Goal: Find specific page/section: Find specific page/section

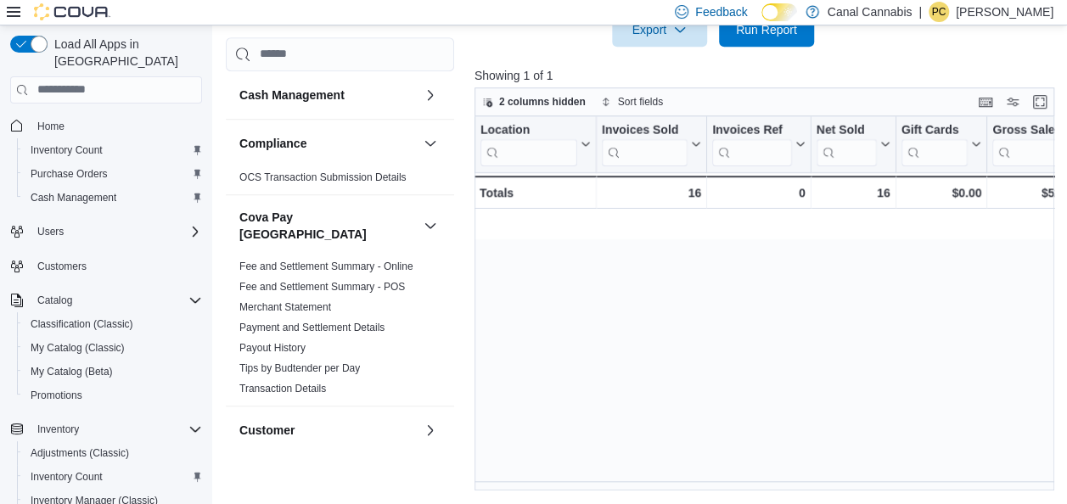
scroll to position [0, 1912]
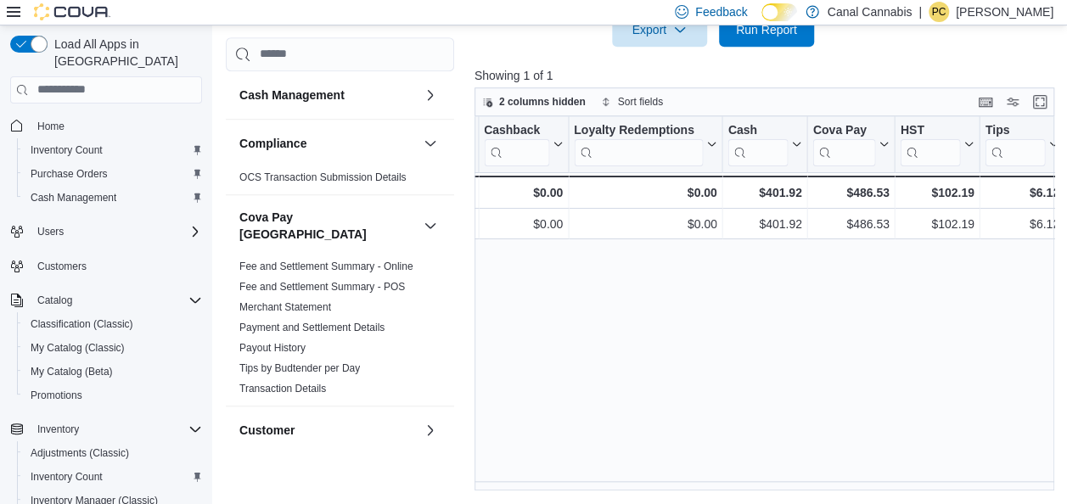
scroll to position [0, 1912]
click at [54, 120] on span "Home" at bounding box center [50, 127] width 27 height 14
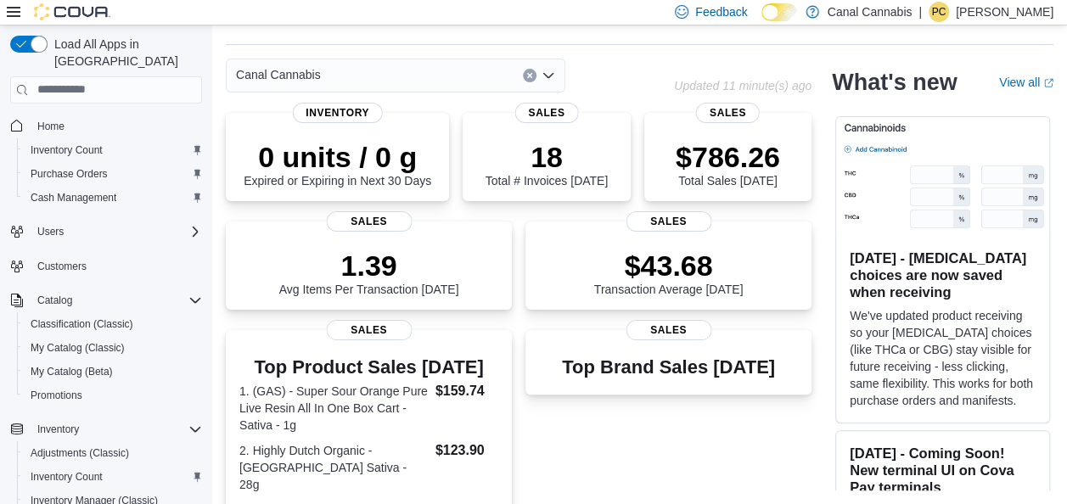
scroll to position [572, 0]
